Goal: Find specific page/section: Find specific page/section

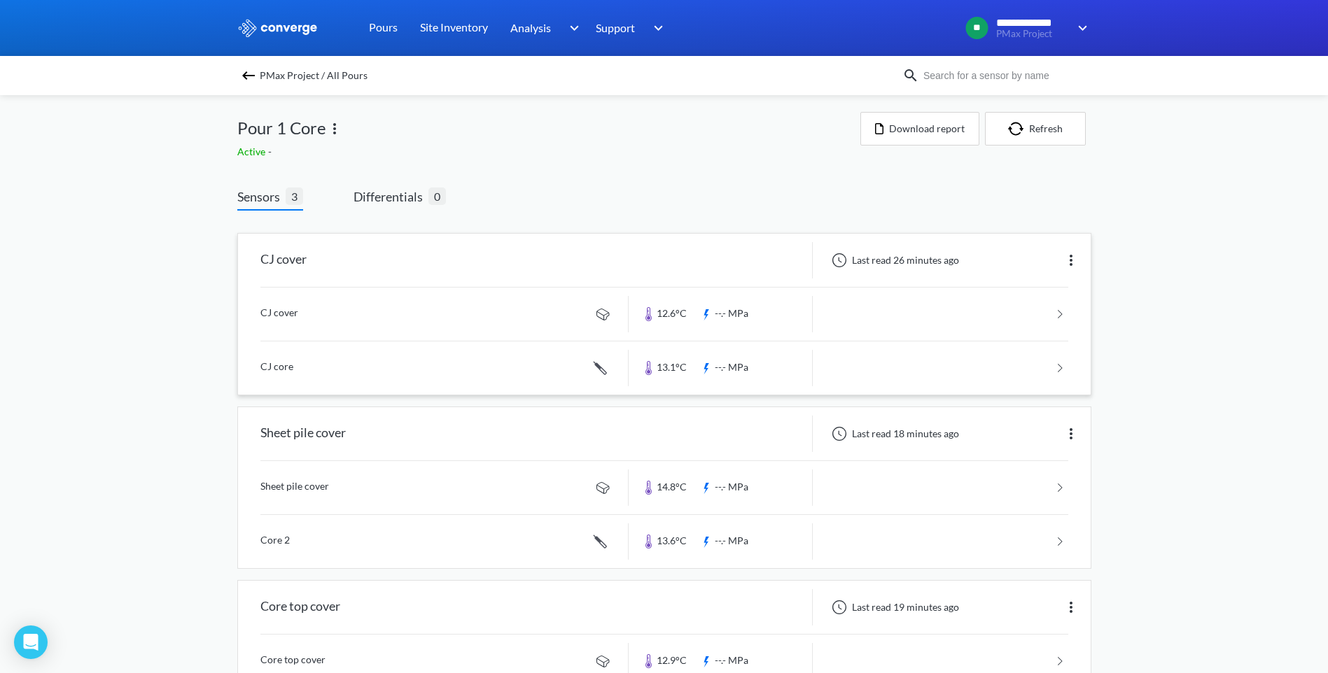
click at [303, 325] on link at bounding box center [664, 314] width 808 height 53
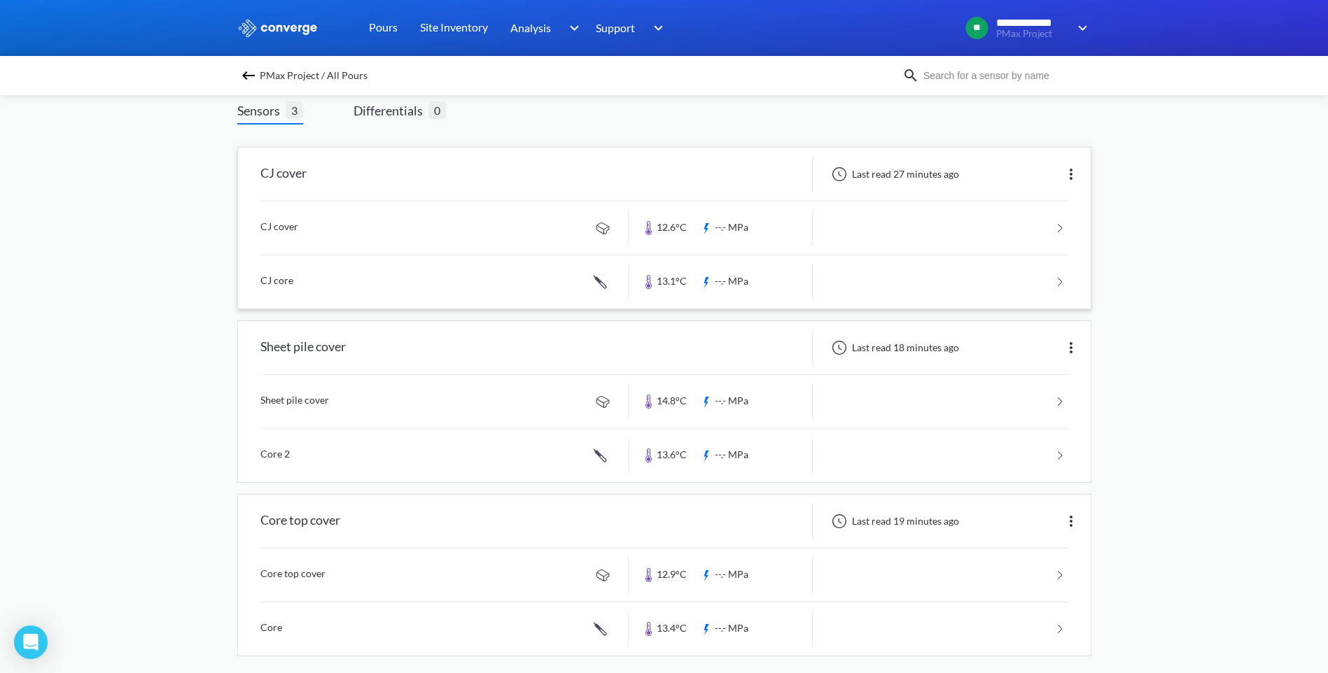
scroll to position [97, 0]
